Goal: Task Accomplishment & Management: Use online tool/utility

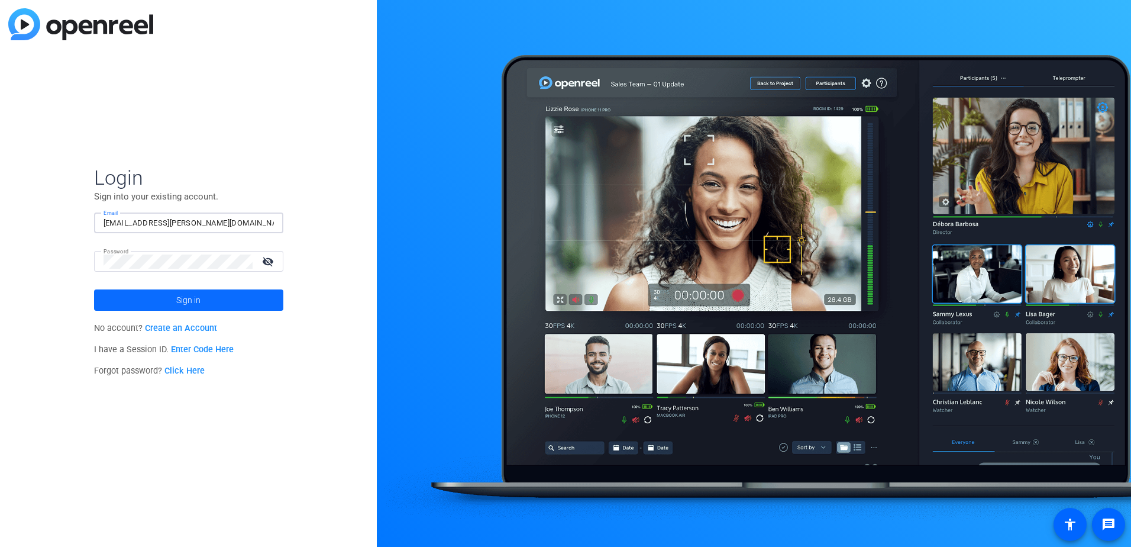
click at [243, 305] on span at bounding box center [188, 300] width 189 height 28
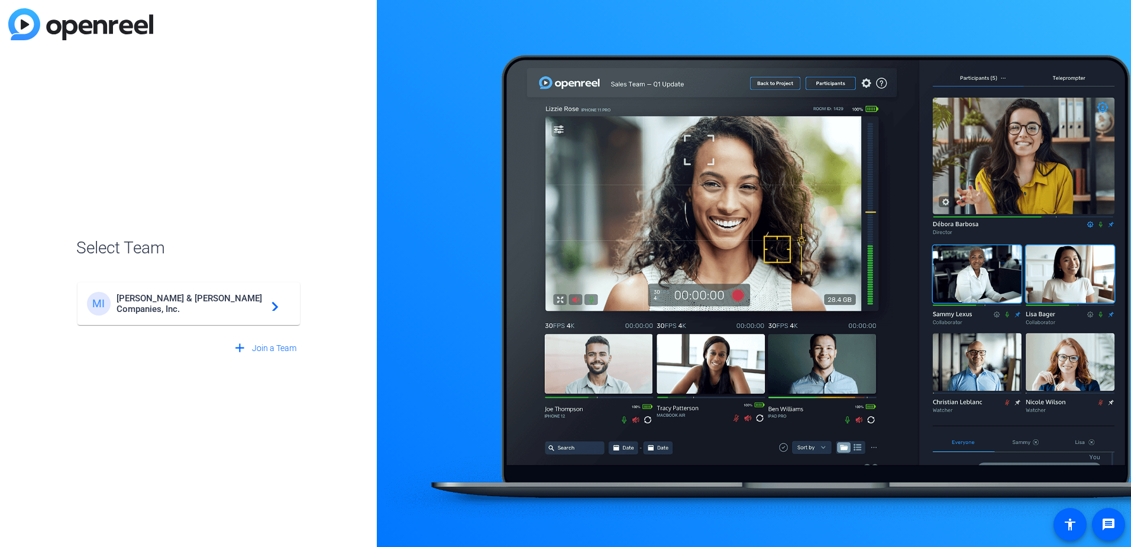
click at [226, 304] on span "Marsh & McLennan Companies, Inc." at bounding box center [191, 303] width 148 height 21
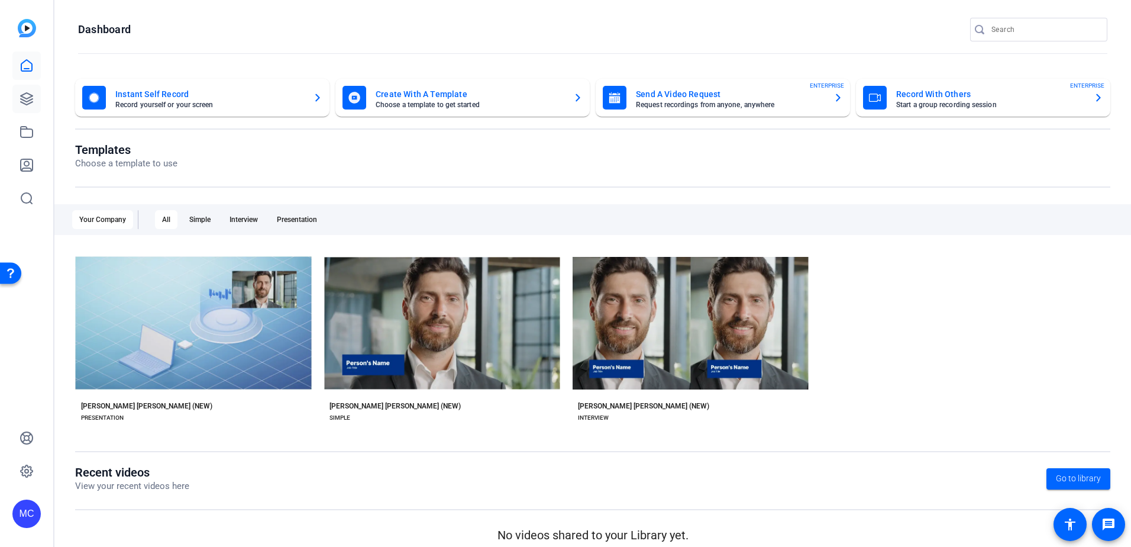
click at [33, 93] on icon at bounding box center [27, 99] width 14 height 14
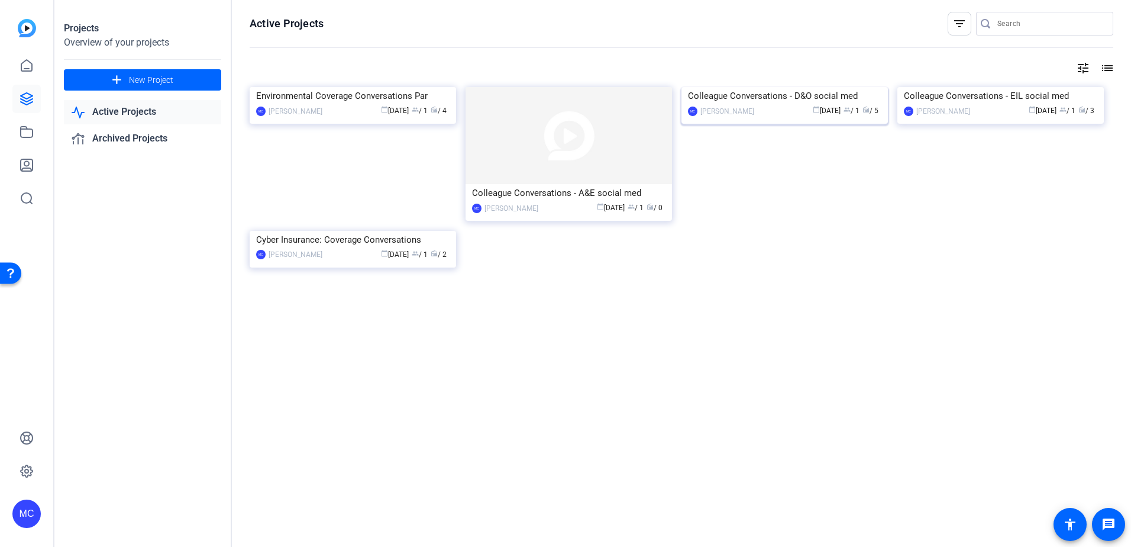
click at [822, 105] on div "Colleague Conversations - D&O social med" at bounding box center [784, 96] width 193 height 18
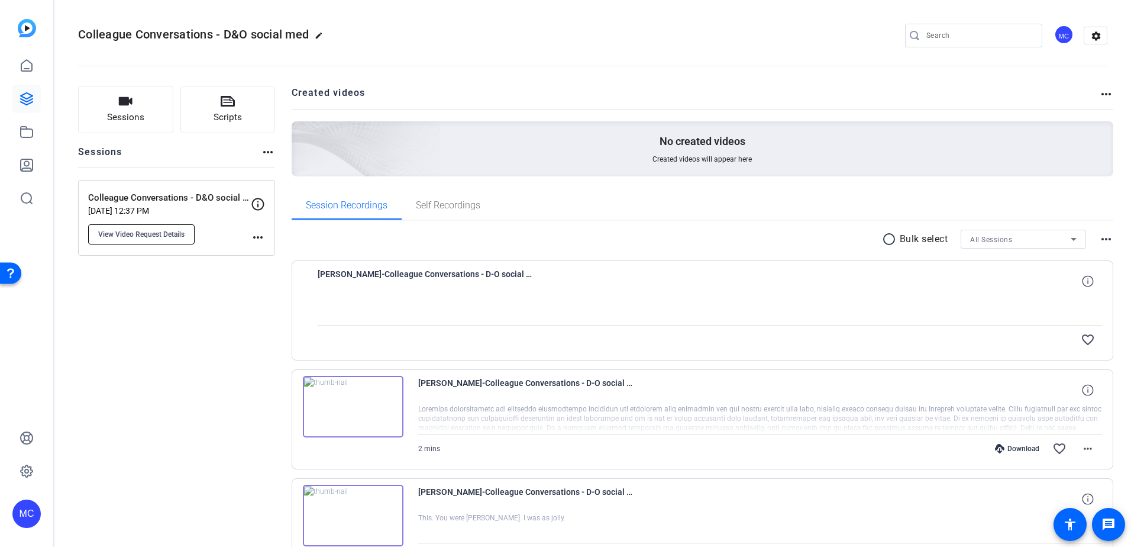
click at [161, 231] on span "View Video Request Details" at bounding box center [141, 234] width 86 height 9
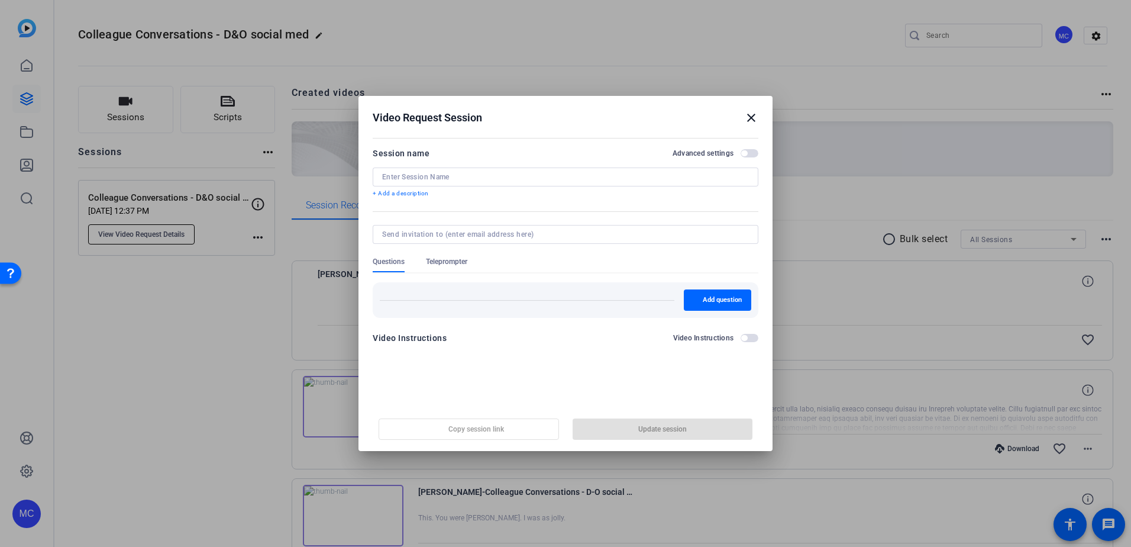
type input "Colleague Conversations - D&O social media videos"
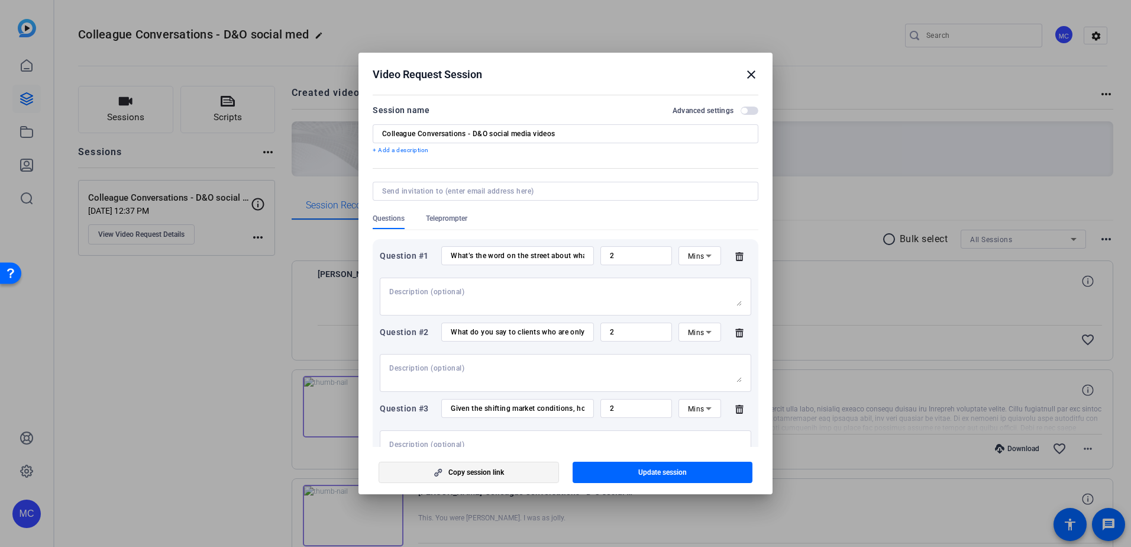
click at [453, 474] on span "Copy session link" at bounding box center [476, 471] width 56 height 9
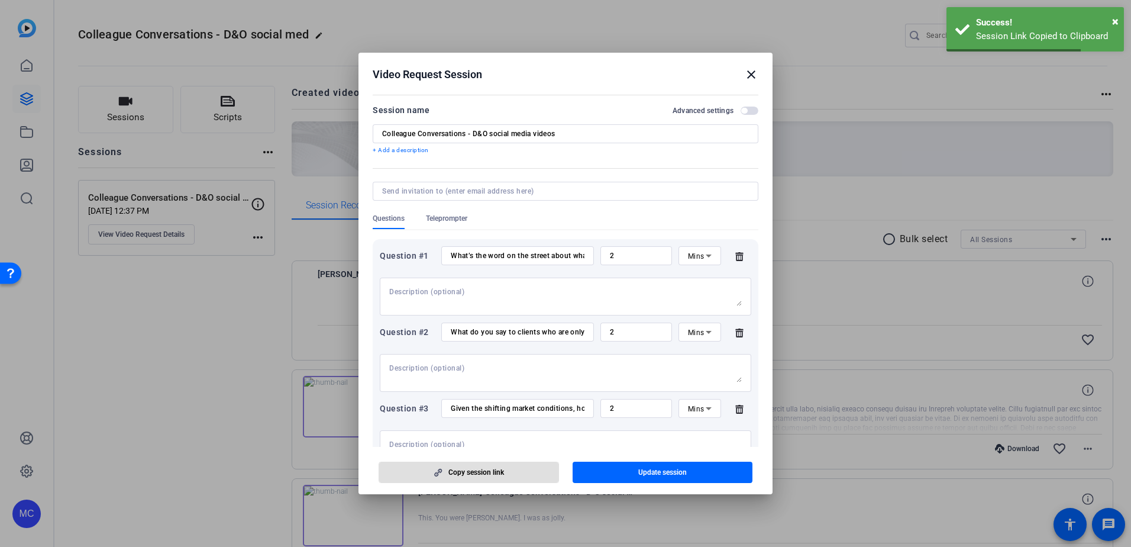
click at [751, 78] on mat-icon "close" at bounding box center [751, 74] width 14 height 14
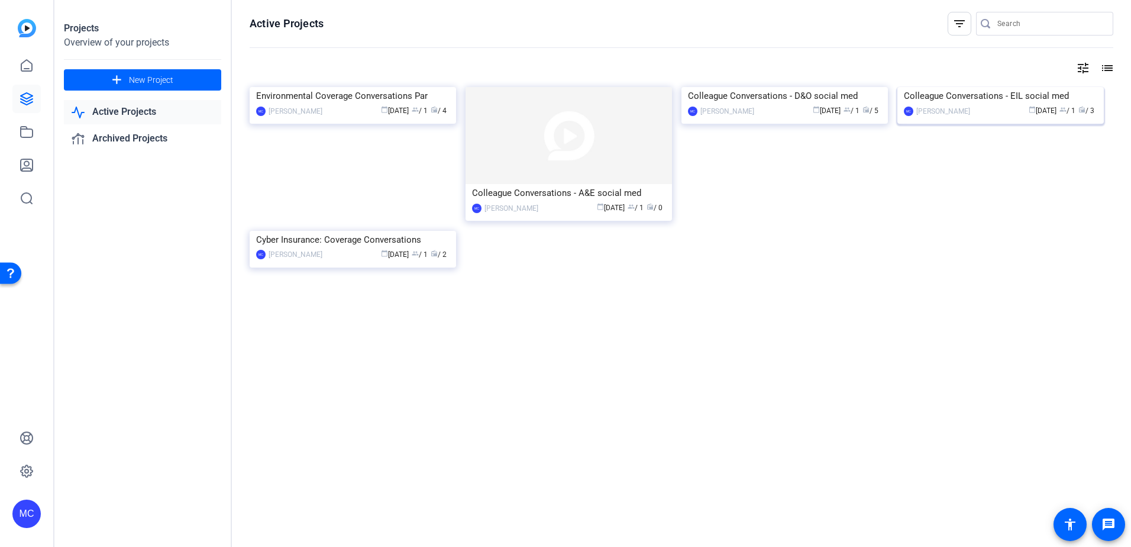
click at [981, 105] on div "Colleague Conversations - EIL social med" at bounding box center [1000, 96] width 193 height 18
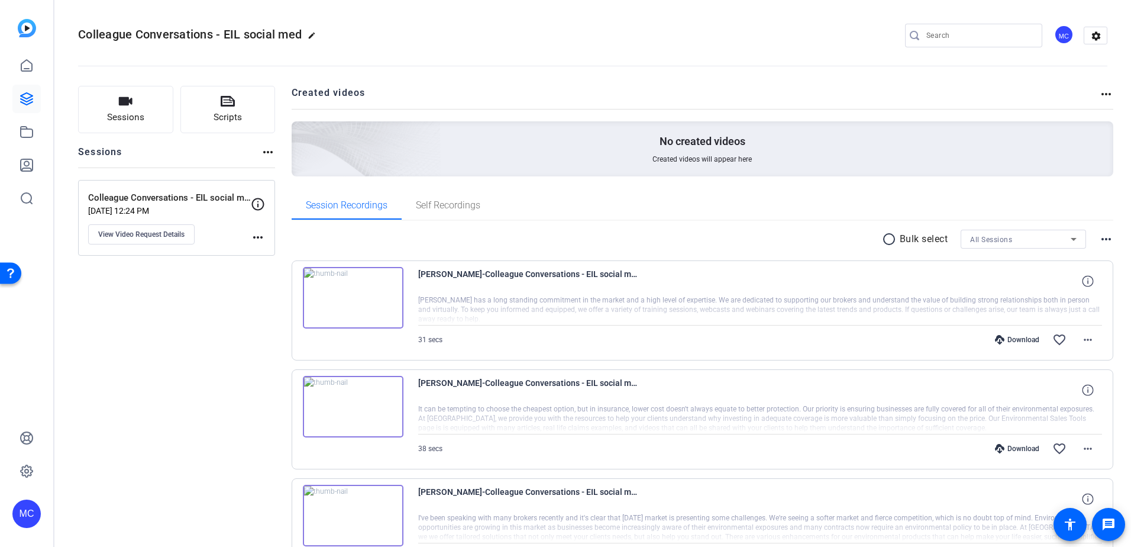
click at [227, 197] on p "Colleague Conversations - EIL social media videos" at bounding box center [169, 198] width 163 height 14
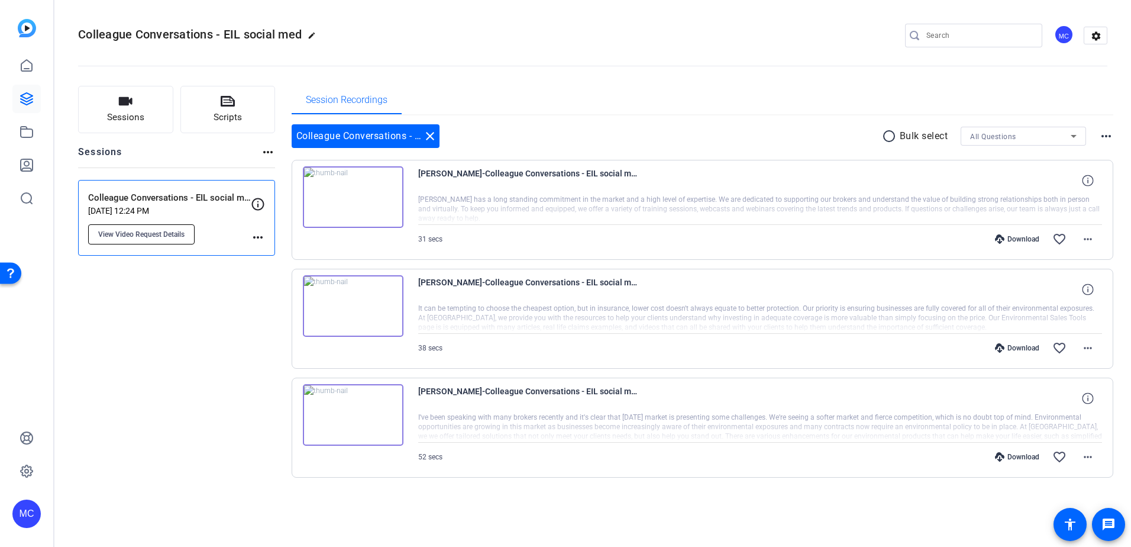
click at [178, 230] on span "View Video Request Details" at bounding box center [141, 234] width 86 height 9
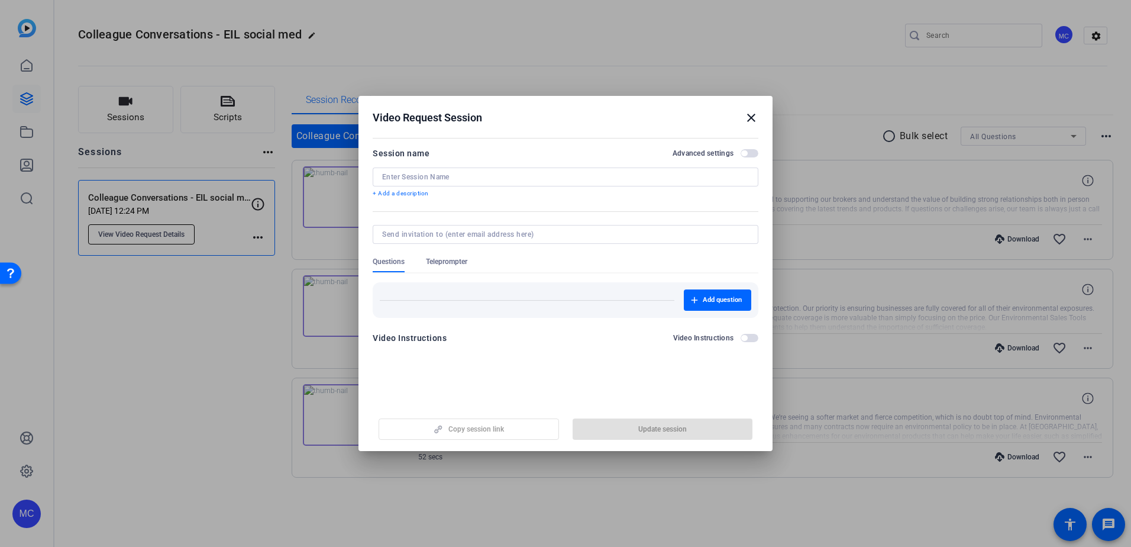
type input "Colleague Conversations - EIL social media videos"
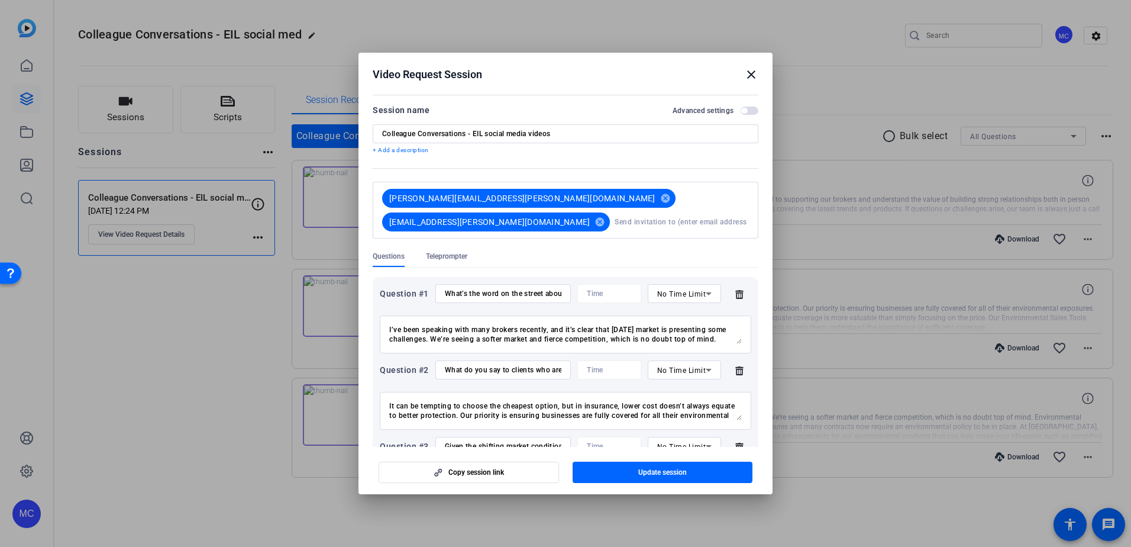
click at [744, 111] on span "button" at bounding box center [750, 110] width 18 height 8
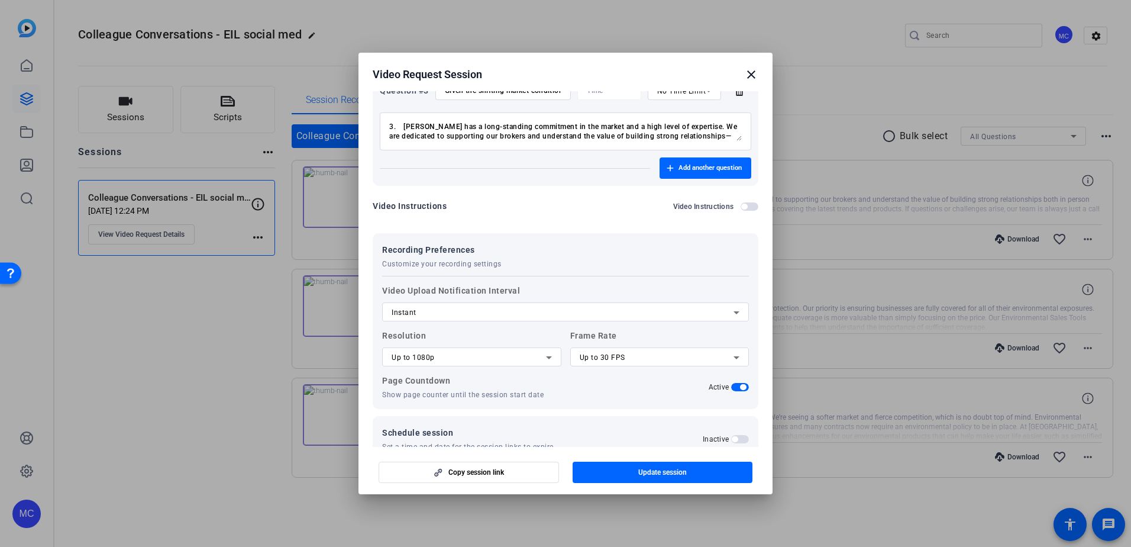
scroll to position [369, 0]
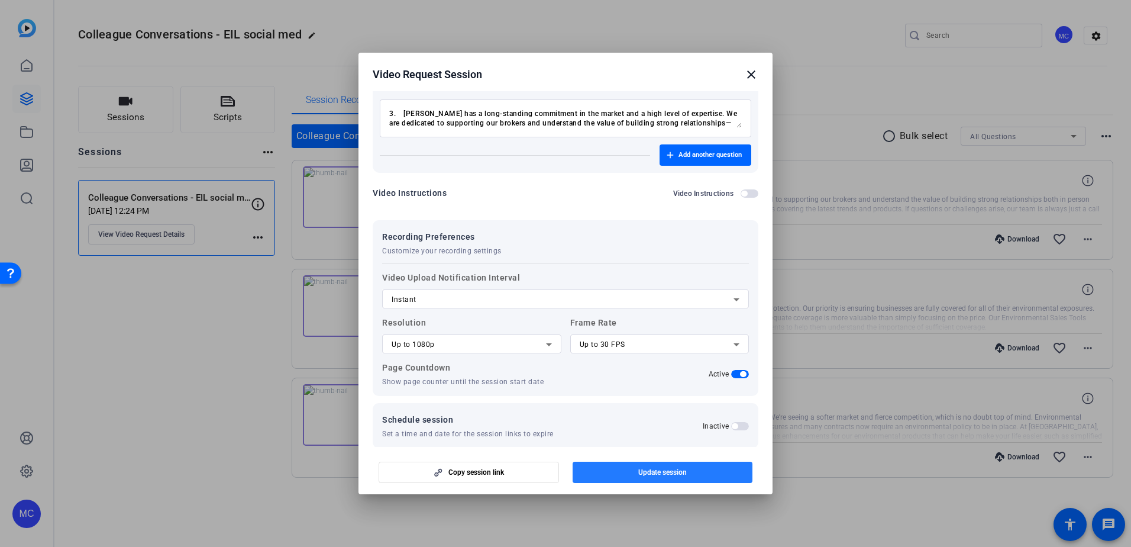
click at [653, 472] on span "Update session" at bounding box center [662, 471] width 49 height 9
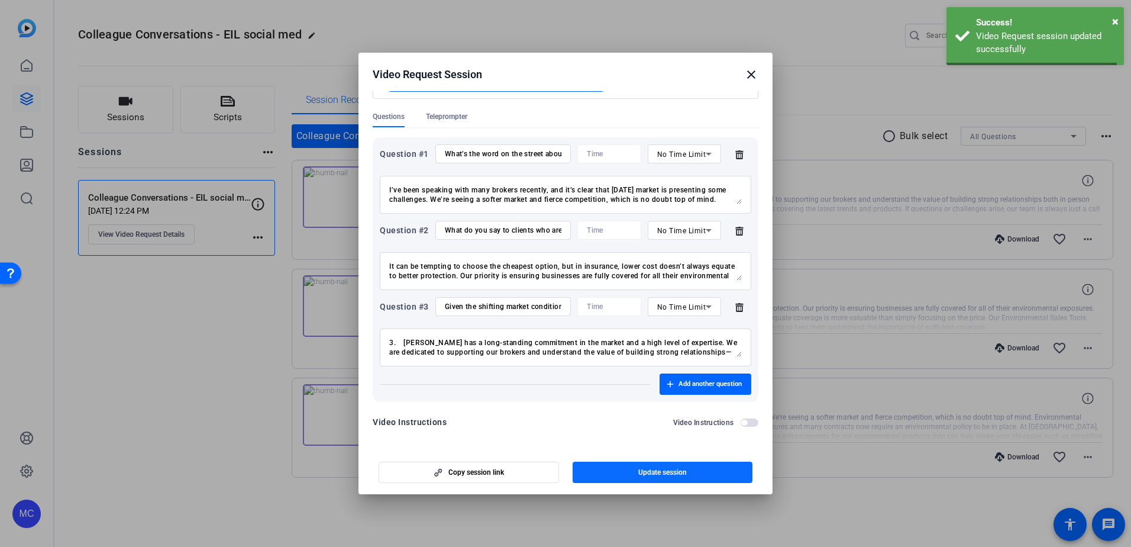
scroll to position [128, 0]
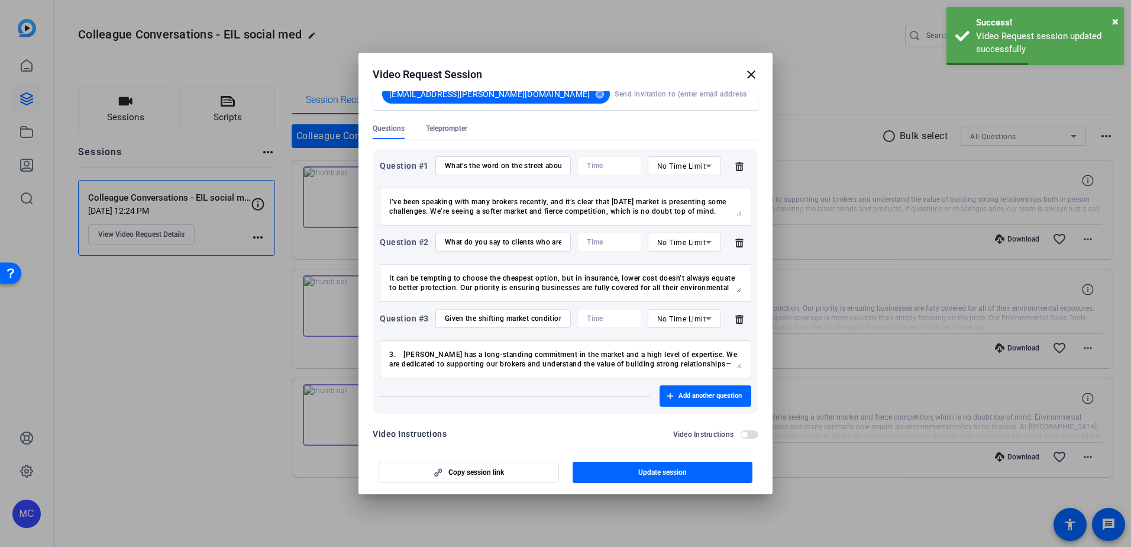
click at [741, 75] on div "Video Request Session close" at bounding box center [566, 74] width 386 height 14
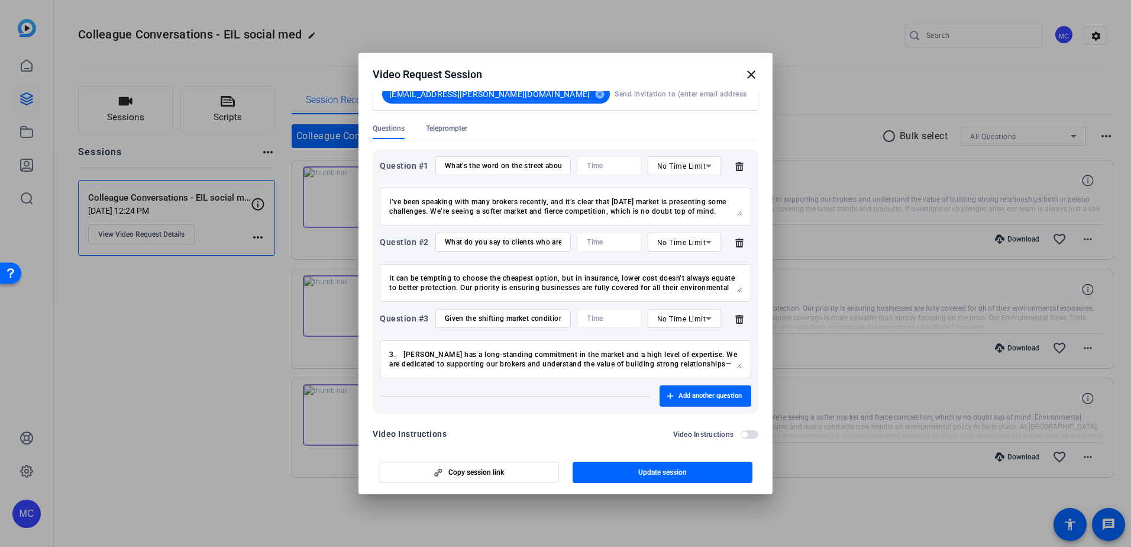
click at [746, 66] on h2 "Video Request Session close" at bounding box center [566, 72] width 414 height 38
click at [761, 73] on h2 "Video Request Session close" at bounding box center [566, 72] width 414 height 38
click at [751, 76] on mat-icon "close" at bounding box center [751, 74] width 14 height 14
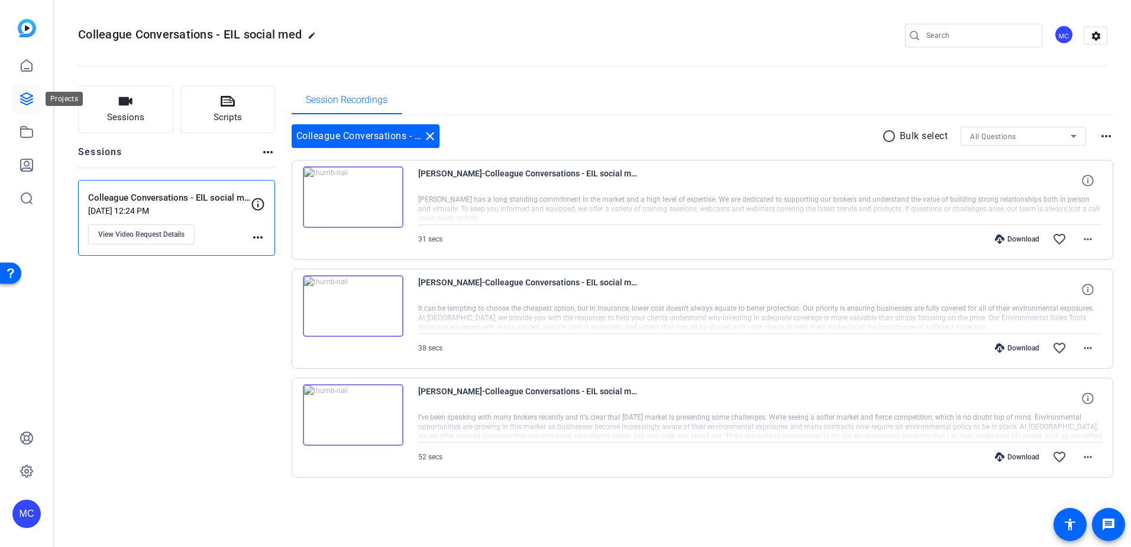
click at [27, 100] on icon at bounding box center [27, 99] width 14 height 14
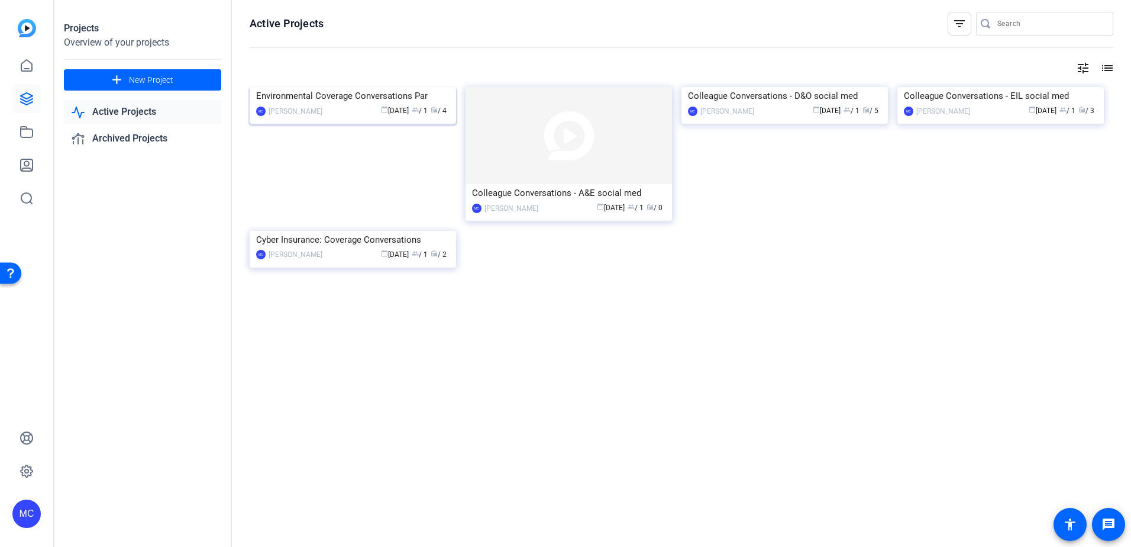
click at [354, 105] on div "Environmental Coverage Conversations Par" at bounding box center [352, 96] width 193 height 18
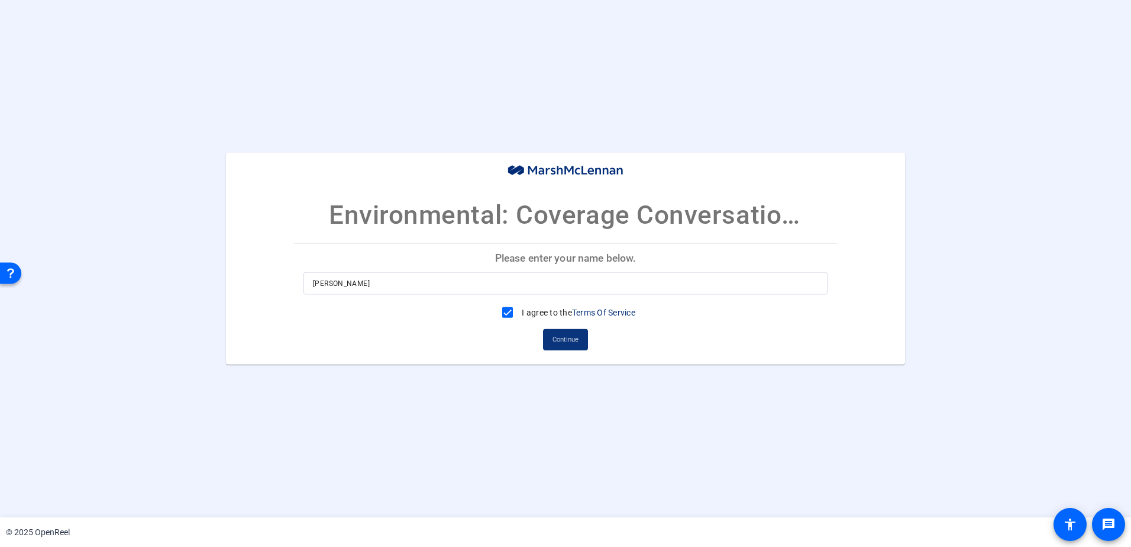
click at [570, 340] on span "Continue" at bounding box center [566, 340] width 26 height 18
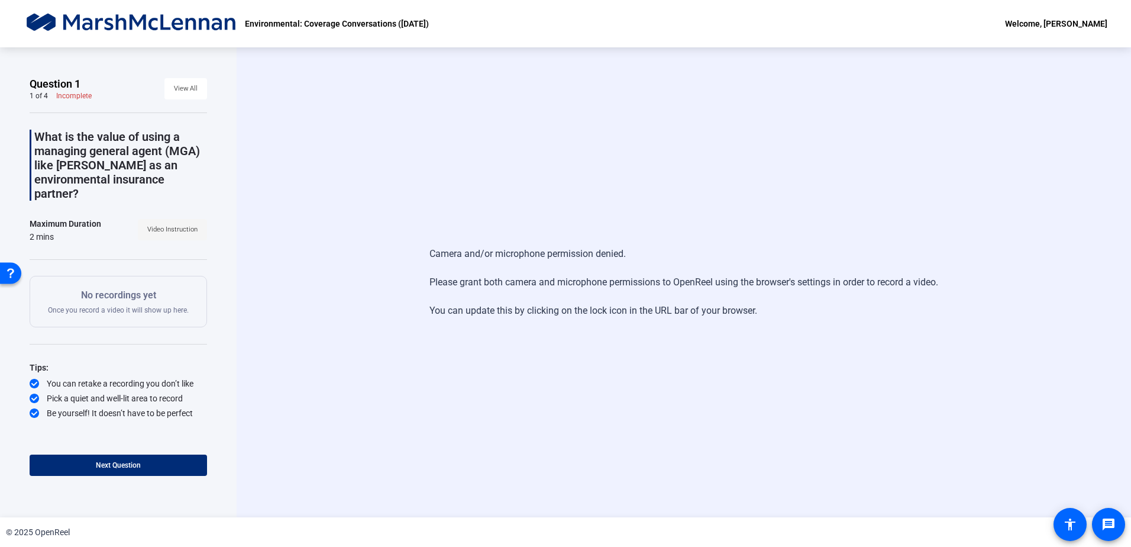
click at [188, 221] on span "Video Instruction" at bounding box center [172, 230] width 50 height 18
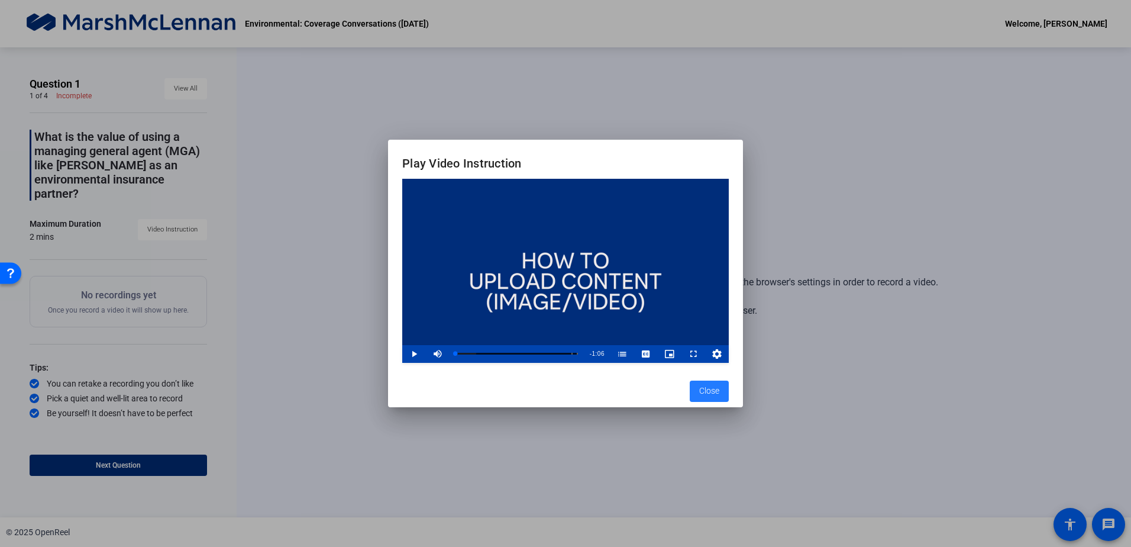
click at [710, 392] on span "Close" at bounding box center [709, 391] width 20 height 12
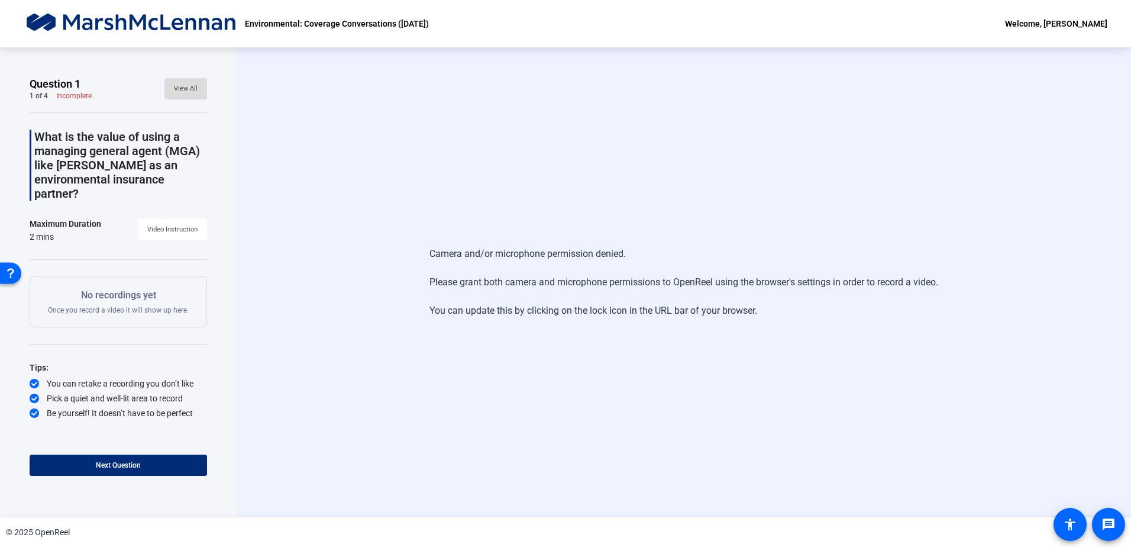
click at [193, 90] on span "View All" at bounding box center [186, 89] width 24 height 18
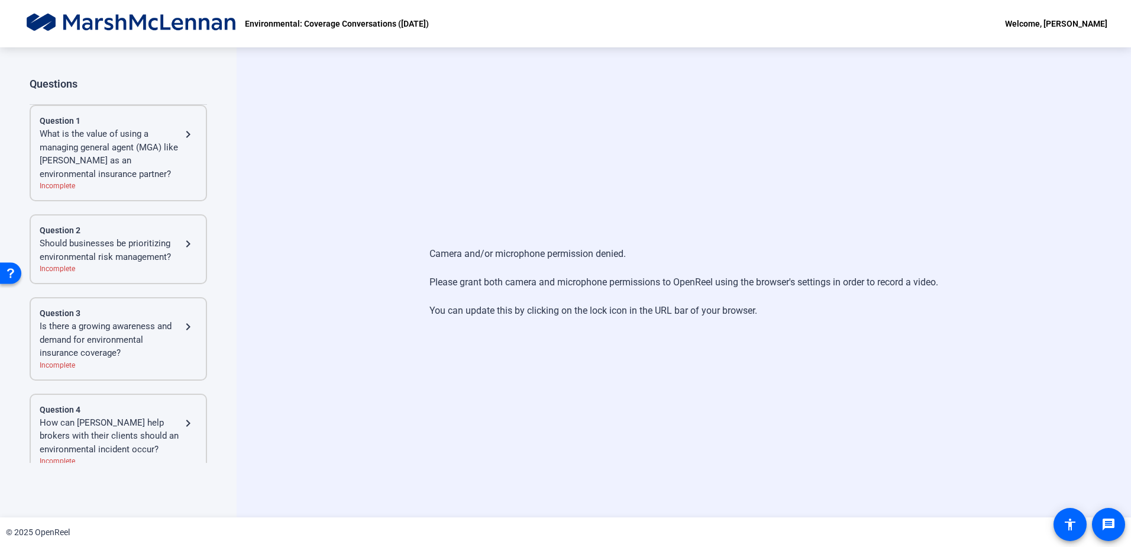
click at [188, 135] on mat-icon "navigate_next" at bounding box center [188, 134] width 14 height 14
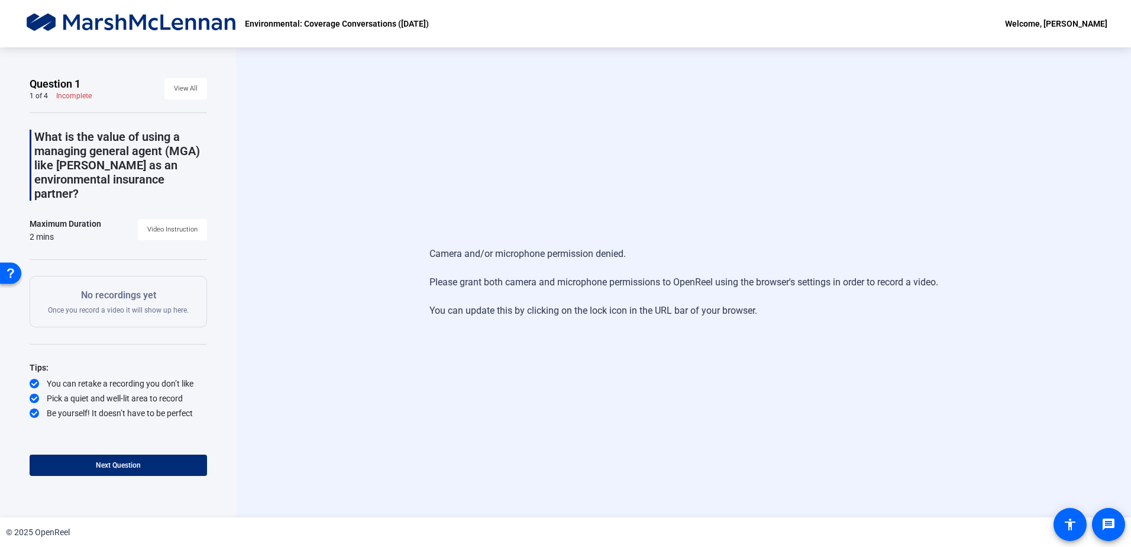
click at [125, 166] on p "What is the value of using a managing general agent (MGA) like [PERSON_NAME] as…" at bounding box center [120, 165] width 173 height 71
click at [167, 289] on div "No recordings yet Once you record a video it will show up here." at bounding box center [118, 301] width 141 height 27
click at [183, 89] on span "View All" at bounding box center [186, 89] width 24 height 18
